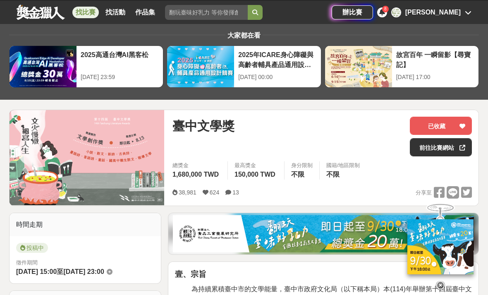
scroll to position [17, 0]
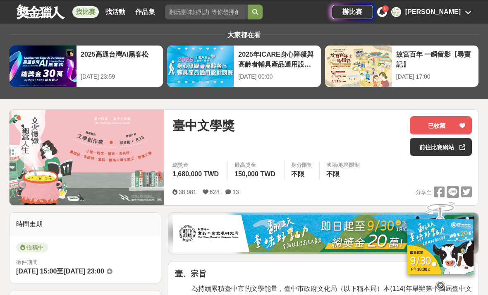
click at [453, 17] on div "[PERSON_NAME]" at bounding box center [432, 12] width 55 height 10
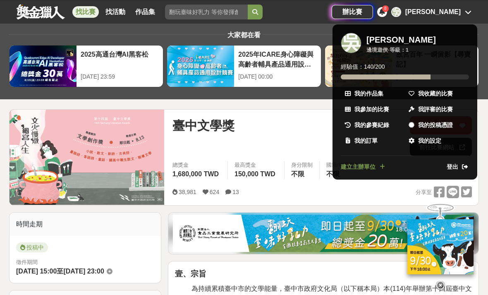
click at [445, 94] on span "我收藏的比賽" at bounding box center [435, 93] width 35 height 9
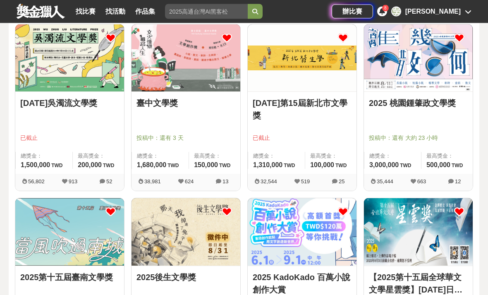
scroll to position [129, 0]
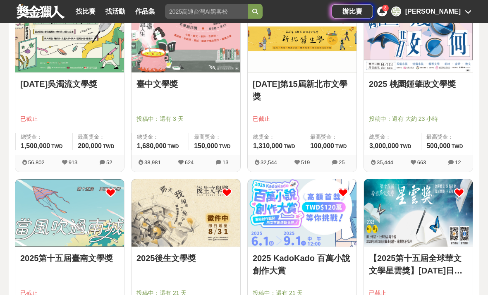
click at [445, 97] on div "2025 桃園鍾肇政文學獎" at bounding box center [418, 89] width 99 height 22
click at [425, 71] on img at bounding box center [418, 39] width 109 height 67
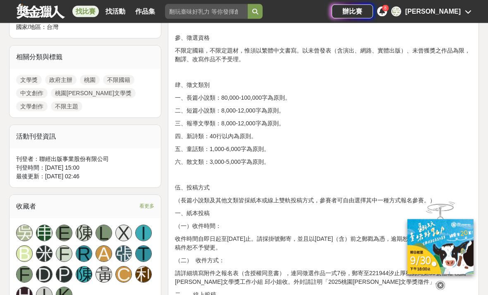
scroll to position [357, 0]
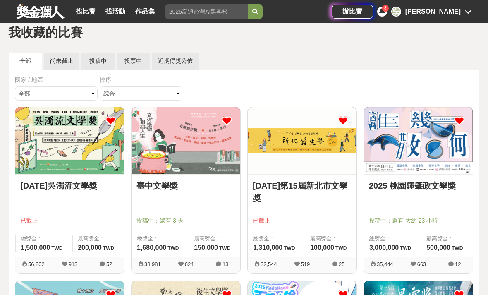
scroll to position [29, 0]
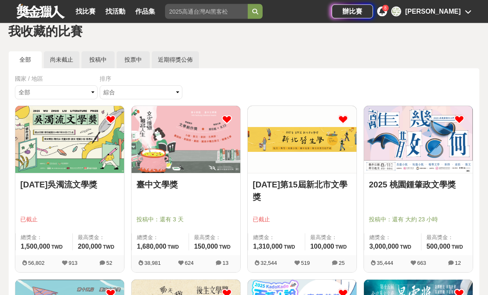
click at [186, 158] on img at bounding box center [186, 139] width 109 height 67
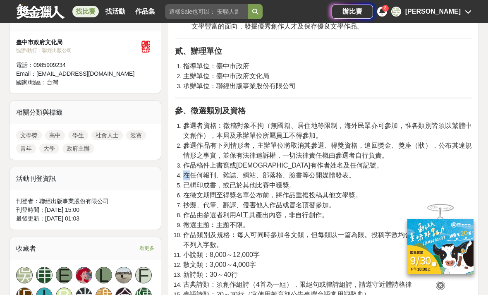
scroll to position [299, 0]
click at [209, 230] on li "作品類別及規格︰每人可同時參加各文類，但每類以一篇為限。投稿字數均含標點符號，作品名稱不列入字數。" at bounding box center [327, 240] width 289 height 20
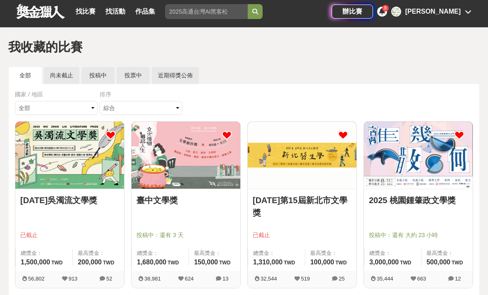
scroll to position [24, 0]
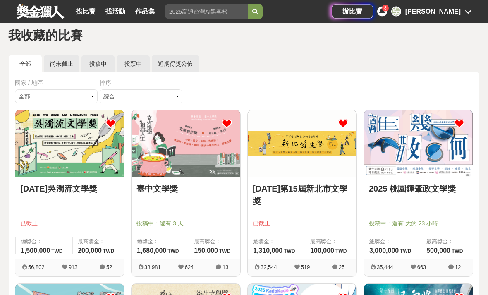
click at [390, 150] on img at bounding box center [418, 143] width 109 height 67
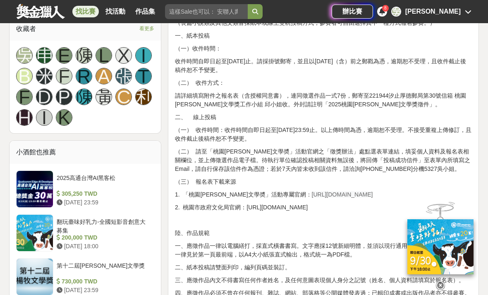
scroll to position [531, 0]
click at [326, 195] on span "[URL][DOMAIN_NAME]" at bounding box center [342, 194] width 61 height 7
click at [318, 196] on span "[URL][DOMAIN_NAME]" at bounding box center [342, 194] width 61 height 7
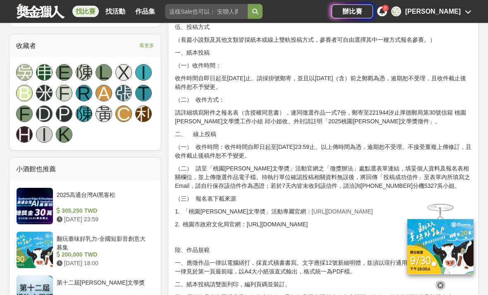
scroll to position [515, 0]
